Goal: Information Seeking & Learning: Learn about a topic

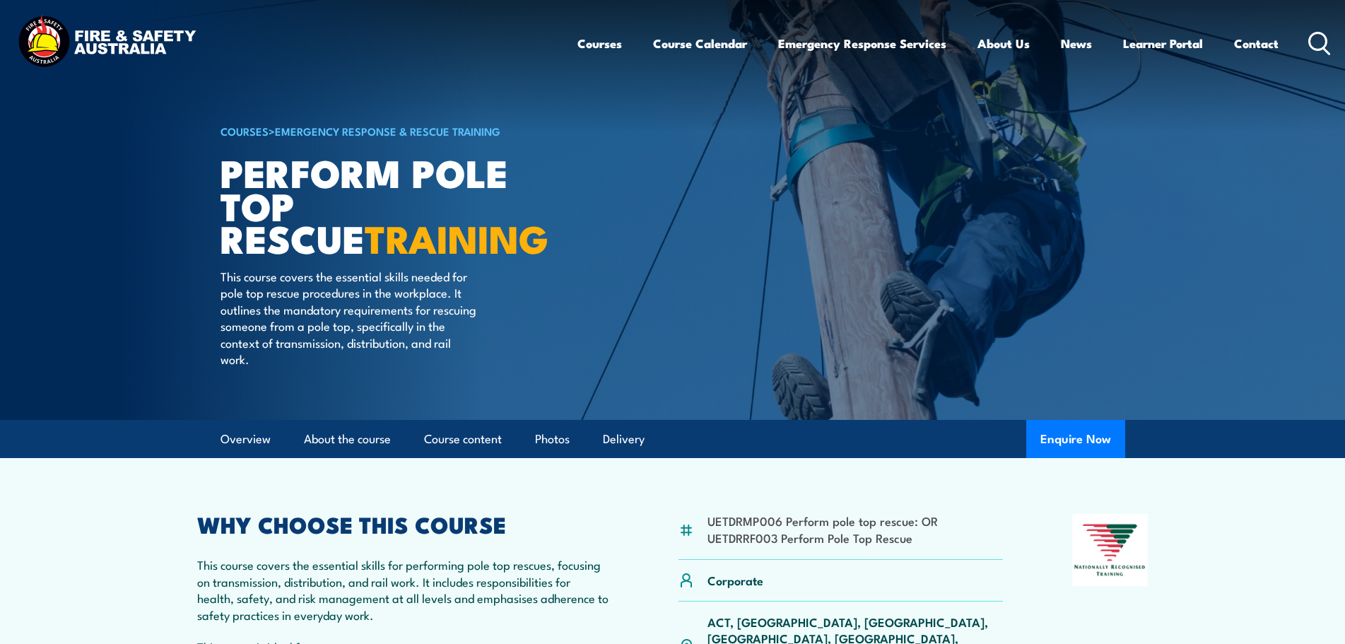
click at [693, 356] on article "COURSES > Emergency Response & Rescue Training Perform Pole Top Rescue TRAINING…" at bounding box center [673, 210] width 905 height 420
drag, startPoint x: 913, startPoint y: 521, endPoint x: 678, endPoint y: 486, distance: 237.9
click at [678, 486] on article "UETDRMP006 Perform pole top rescue: OR UETDRRF003 Perform Pole Top Rescue Corpo…" at bounding box center [672, 634] width 989 height 353
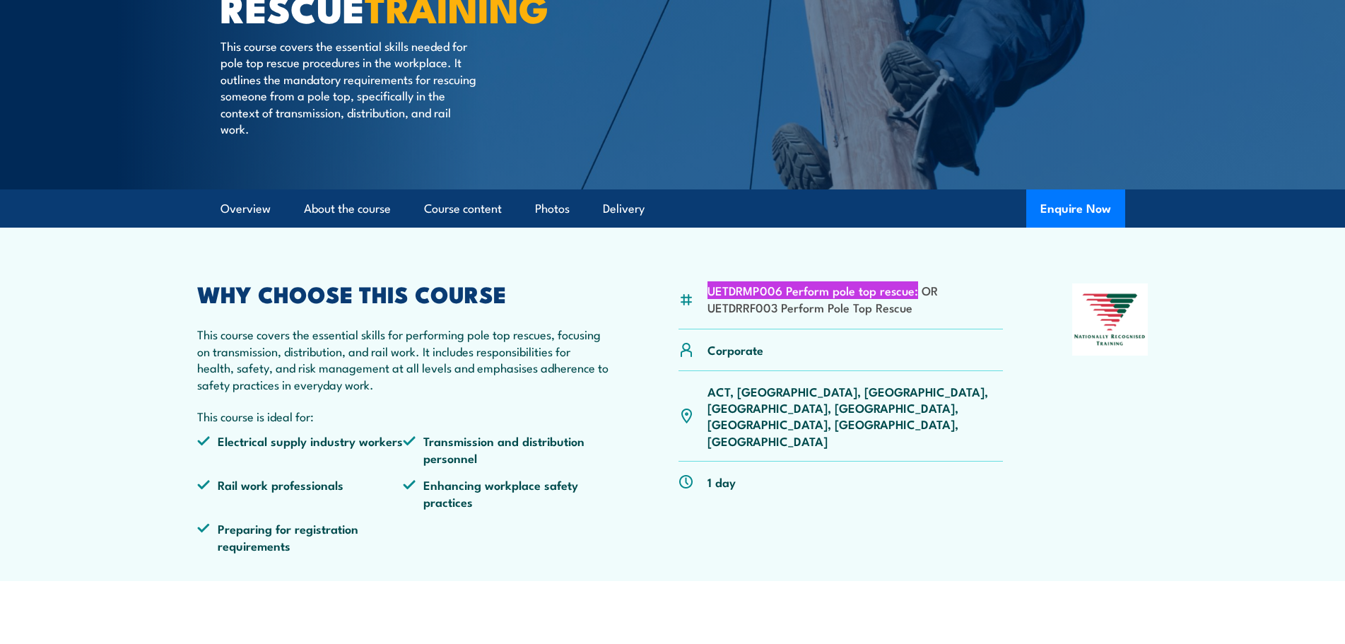
scroll to position [283, 0]
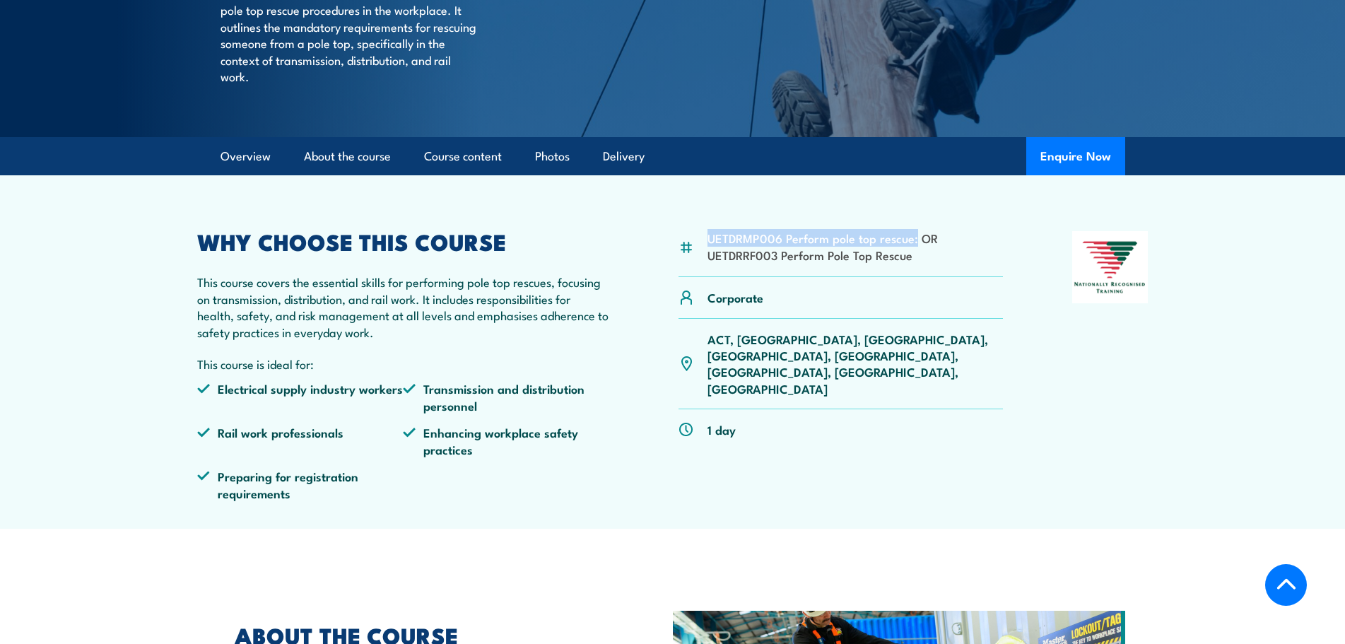
click at [882, 245] on li "UETDRMP006 Perform pole top rescue: OR" at bounding box center [822, 238] width 230 height 16
click at [831, 419] on div "UETDRMP006 Perform pole top rescue: OR UETDRRF003 Perform Pole Top Rescue Corpo…" at bounding box center [840, 371] width 325 height 280
drag, startPoint x: 778, startPoint y: 237, endPoint x: 698, endPoint y: 240, distance: 80.6
click at [698, 240] on div "UETDRMP006 Perform pole top rescue: OR UETDRRF003 Perform Pole Top Rescue" at bounding box center [840, 254] width 325 height 46
copy div "UETDRMP006"
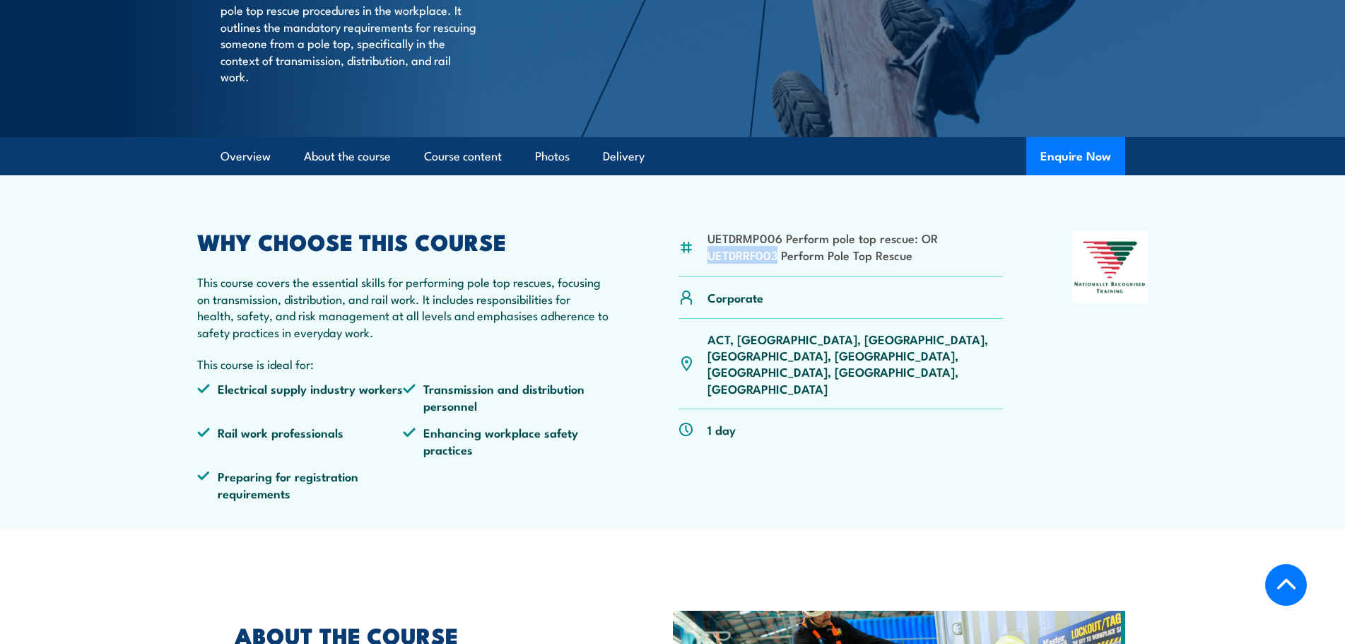
drag, startPoint x: 779, startPoint y: 256, endPoint x: 701, endPoint y: 262, distance: 78.0
click at [701, 262] on div "UETDRMP006 Perform pole top rescue: OR UETDRRF003 Perform Pole Top Rescue" at bounding box center [840, 254] width 325 height 46
copy li "UETDRRF003"
